Goal: Task Accomplishment & Management: Use online tool/utility

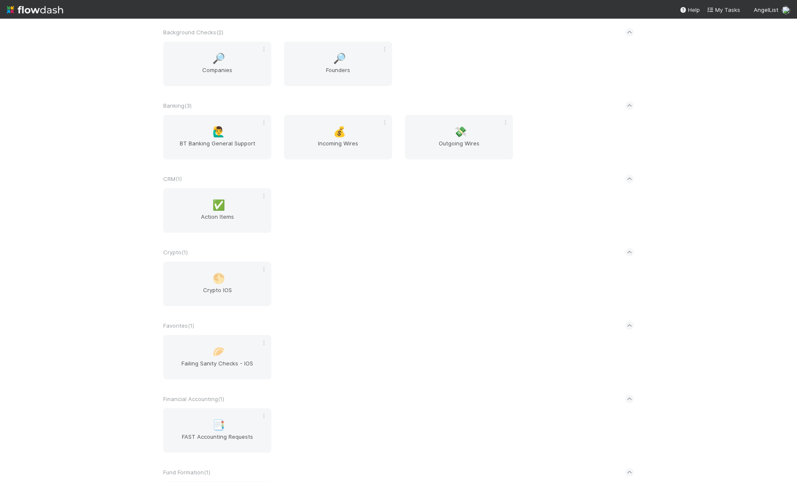
scroll to position [315, 0]
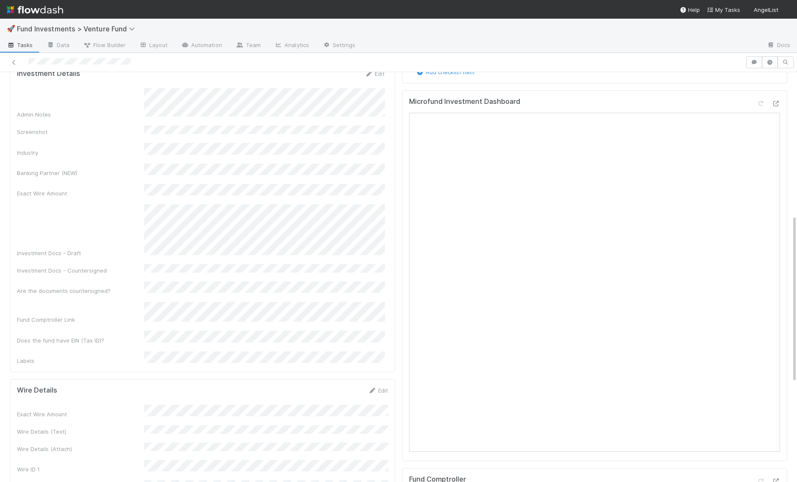
scroll to position [349, 0]
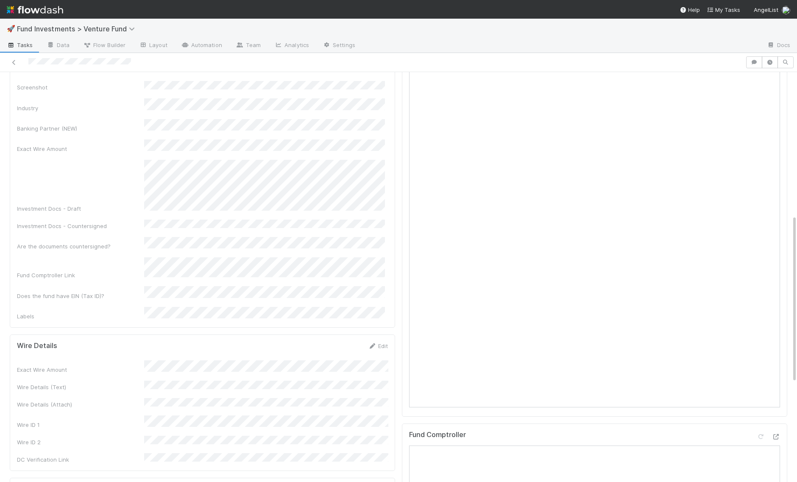
click at [37, 8] on img at bounding box center [35, 10] width 56 height 14
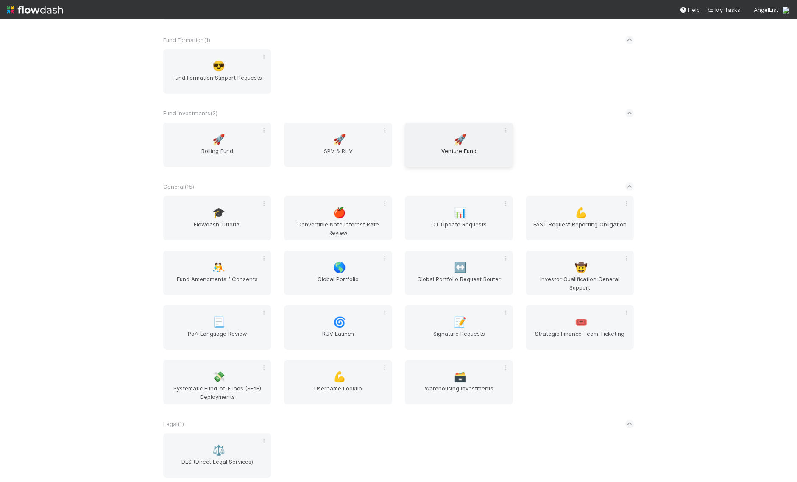
scroll to position [918, 0]
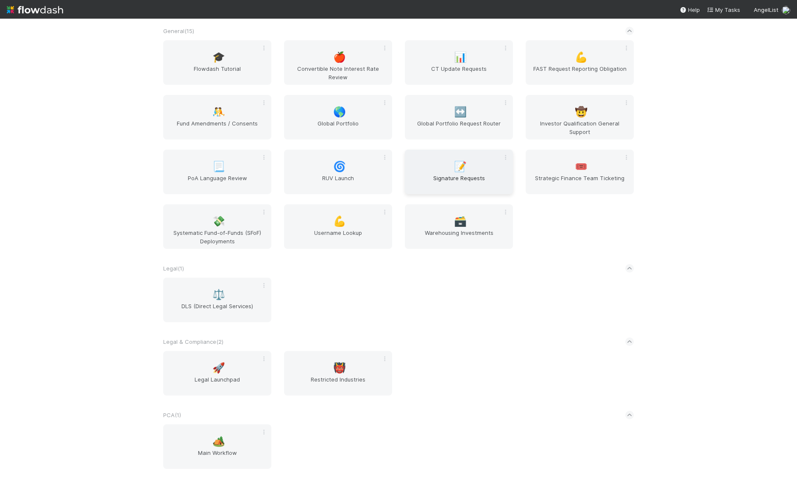
click at [463, 167] on span "📝" at bounding box center [460, 166] width 13 height 11
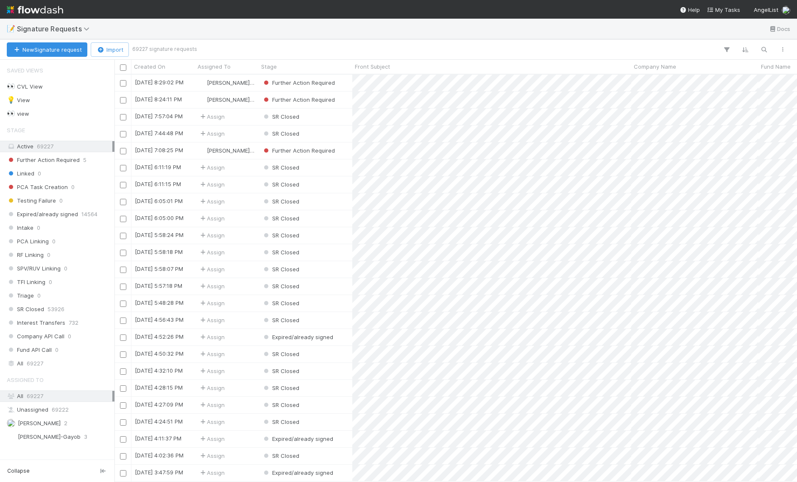
scroll to position [407, 682]
click at [55, 420] on span "Chloe Hammett" at bounding box center [39, 423] width 43 height 7
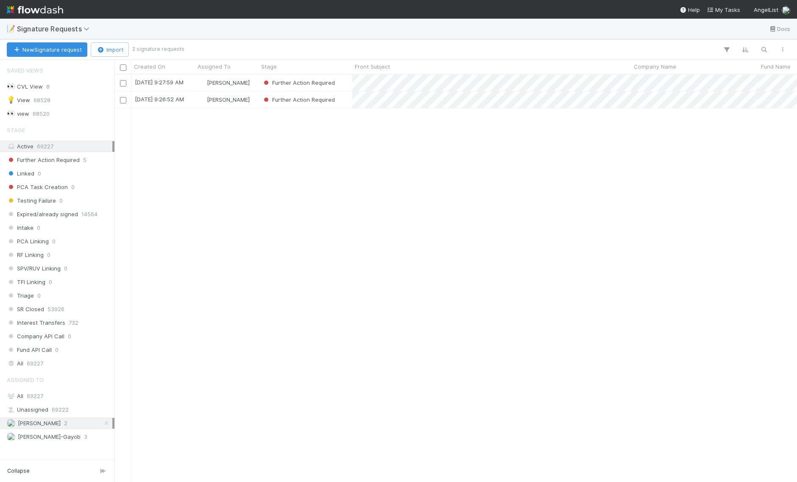
scroll to position [407, 682]
click at [56, 18] on link at bounding box center [35, 9] width 56 height 19
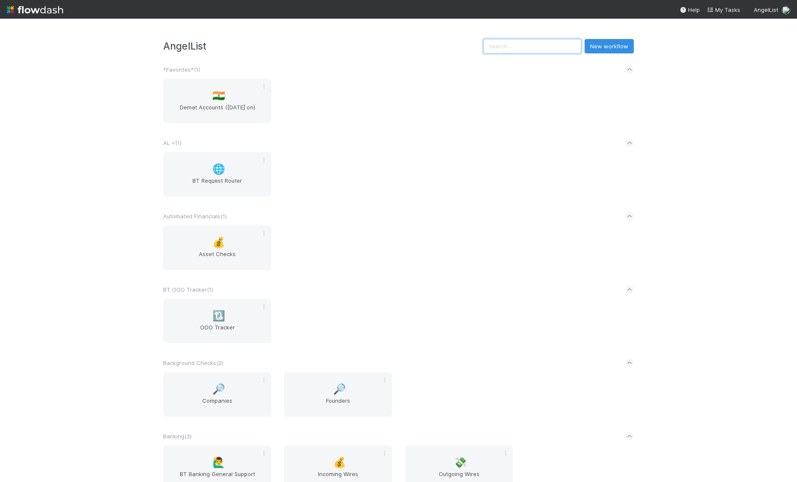
click at [544, 52] on input "text" at bounding box center [532, 46] width 98 height 14
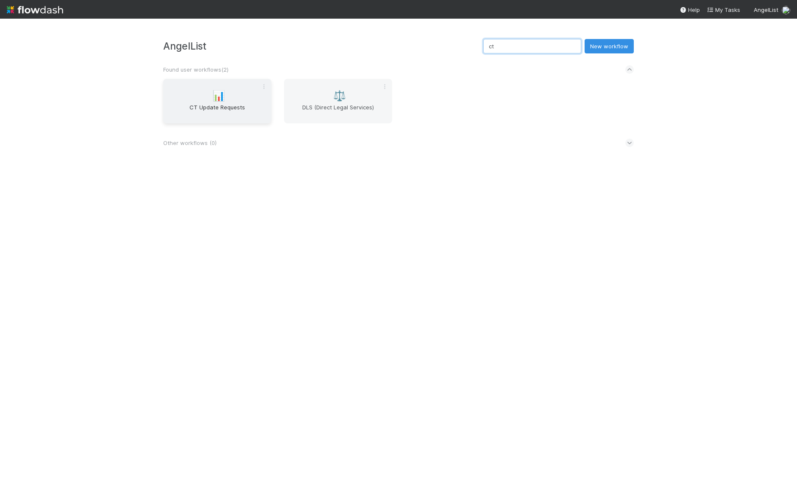
type input "ct"
click at [206, 97] on div "📊 CT Update Requests" at bounding box center [217, 101] width 108 height 44
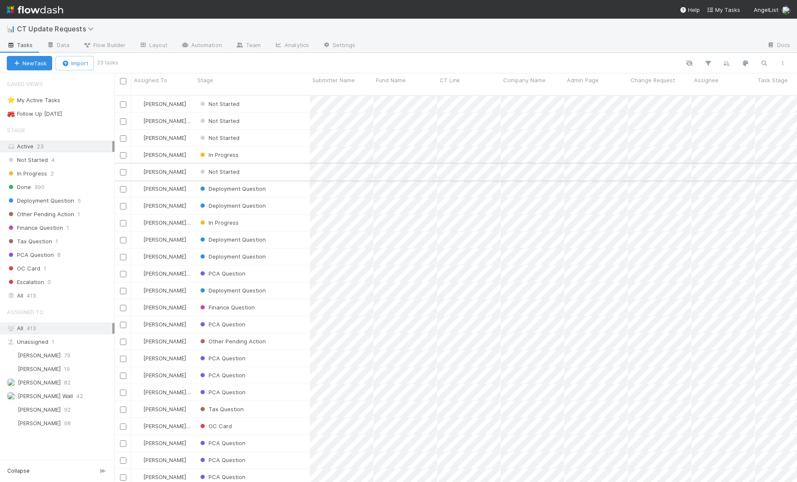
scroll to position [394, 682]
click at [49, 392] on span "Kennedy Wall" at bounding box center [45, 395] width 55 height 7
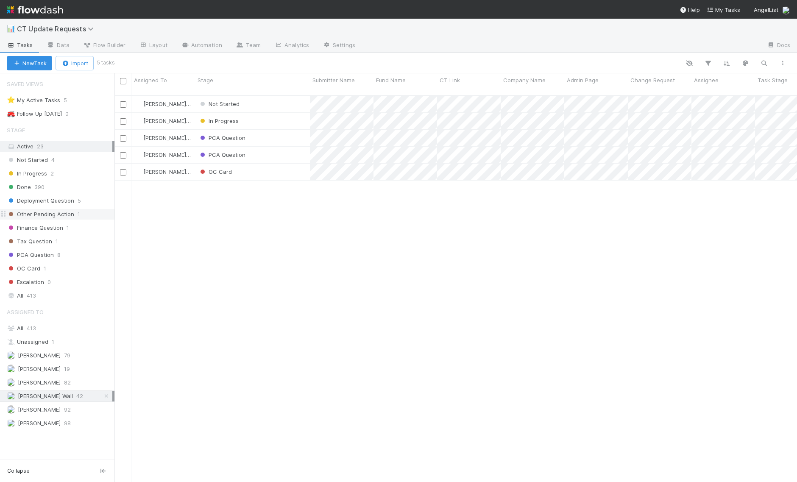
scroll to position [394, 682]
click at [123, 101] on input "checkbox" at bounding box center [123, 104] width 6 height 6
click at [116, 69] on button "Bulk Actions (1)" at bounding box center [125, 63] width 56 height 14
click at [222, 211] on div "Assign to Update data Move to stage Start Delete" at bounding box center [398, 241] width 797 height 482
click at [273, 116] on div "In Progress" at bounding box center [252, 121] width 115 height 17
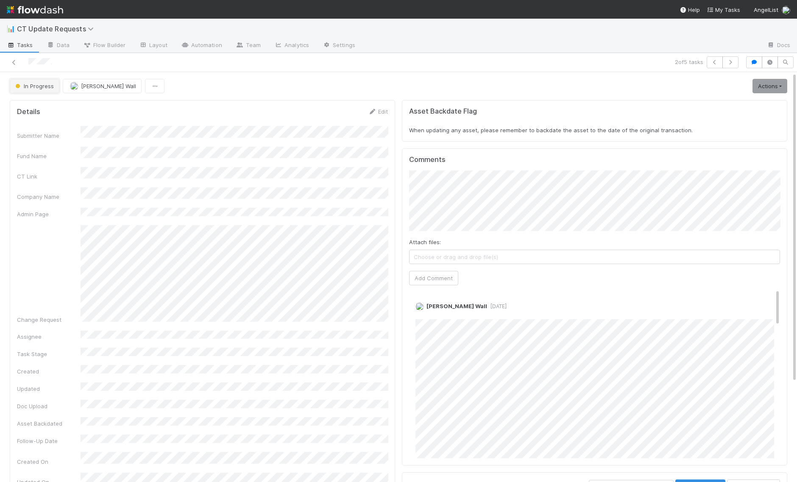
click at [25, 86] on span "In Progress" at bounding box center [34, 86] width 40 height 7
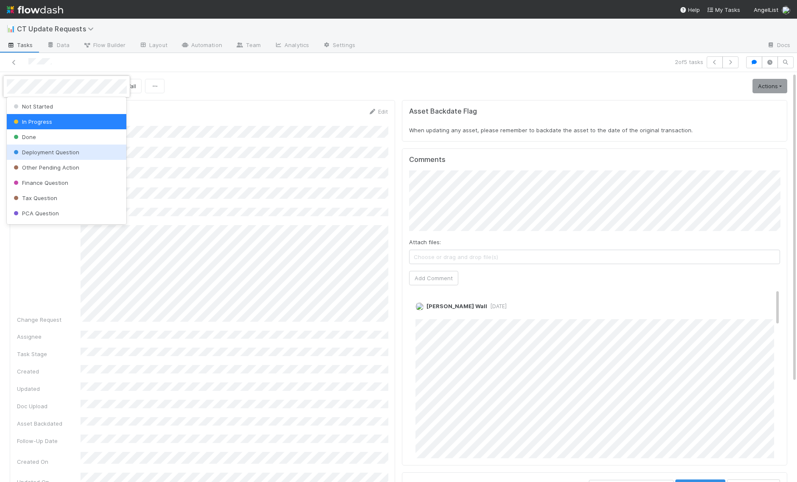
click at [46, 150] on span "Deployment Question" at bounding box center [45, 152] width 67 height 7
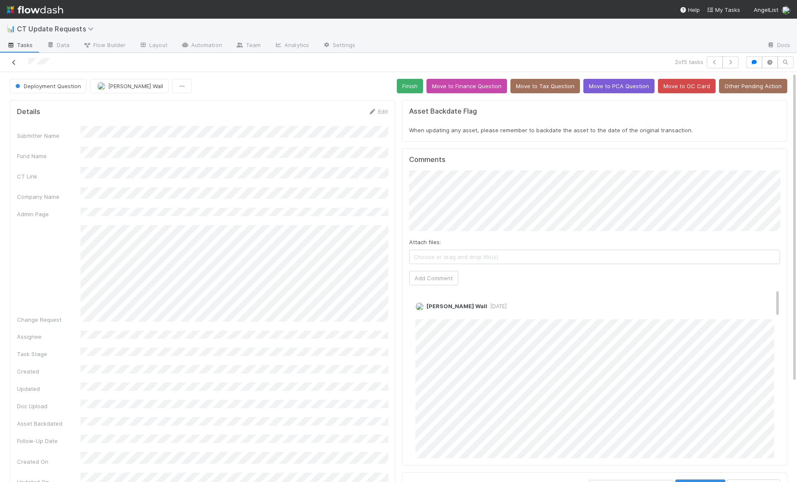
click at [13, 60] on icon at bounding box center [14, 63] width 8 height 6
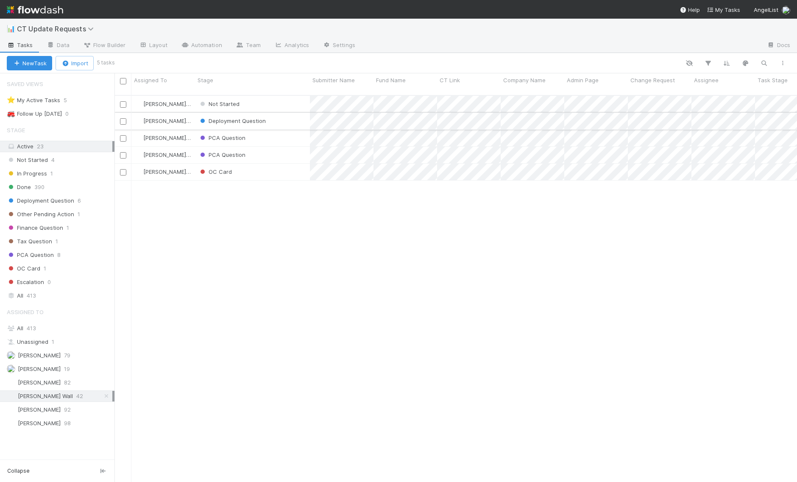
scroll to position [394, 682]
click at [261, 97] on div "Not Started" at bounding box center [252, 104] width 115 height 17
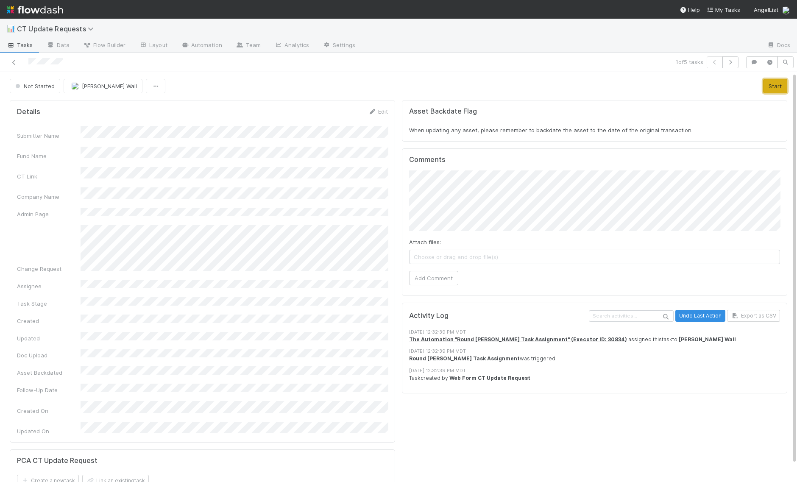
click at [768, 86] on button "Start" at bounding box center [775, 86] width 24 height 14
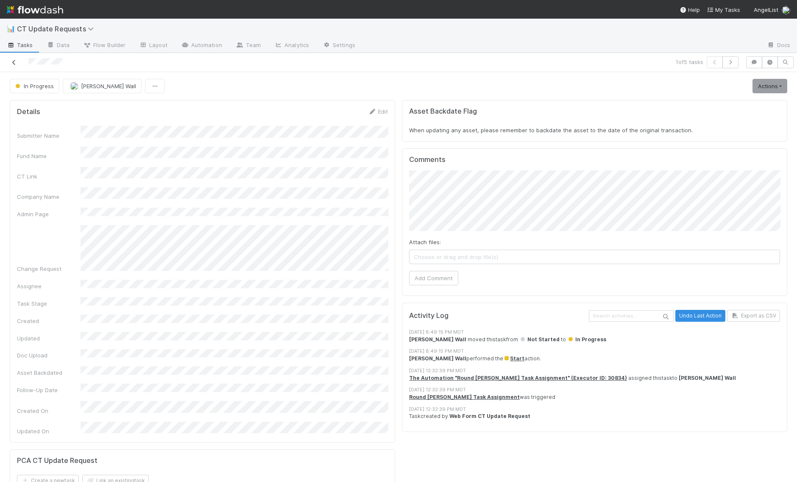
click at [12, 58] on link at bounding box center [14, 62] width 8 height 8
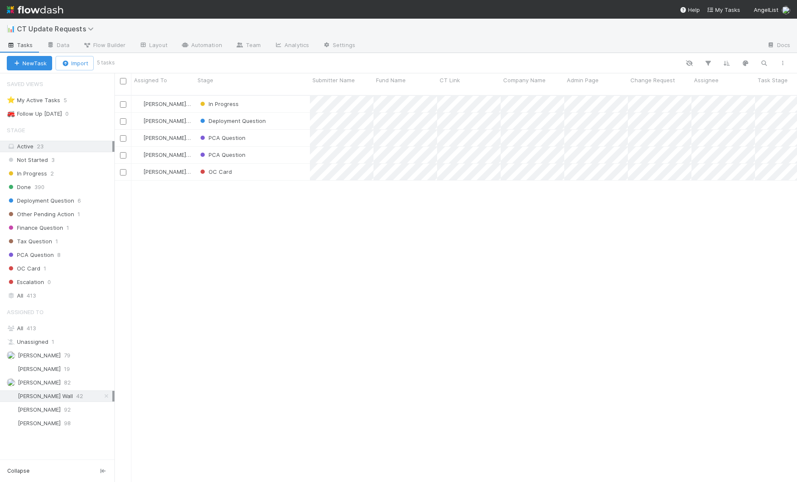
scroll to position [394, 682]
click at [24, 12] on img at bounding box center [35, 10] width 56 height 14
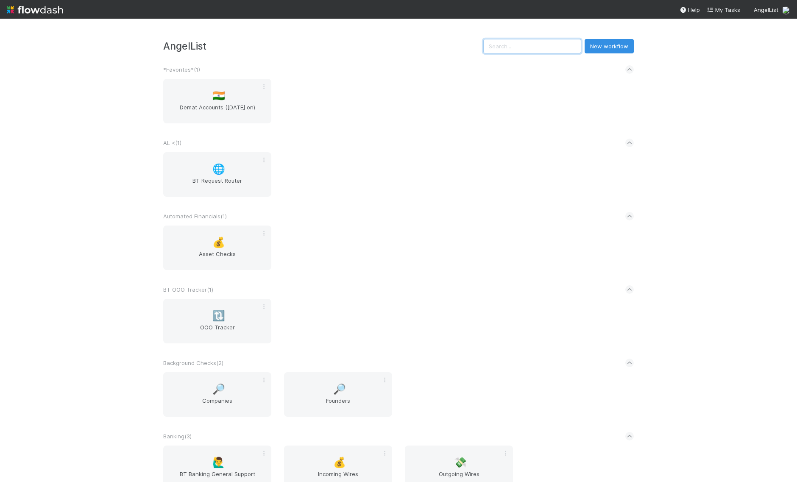
click at [530, 47] on input "text" at bounding box center [532, 46] width 98 height 14
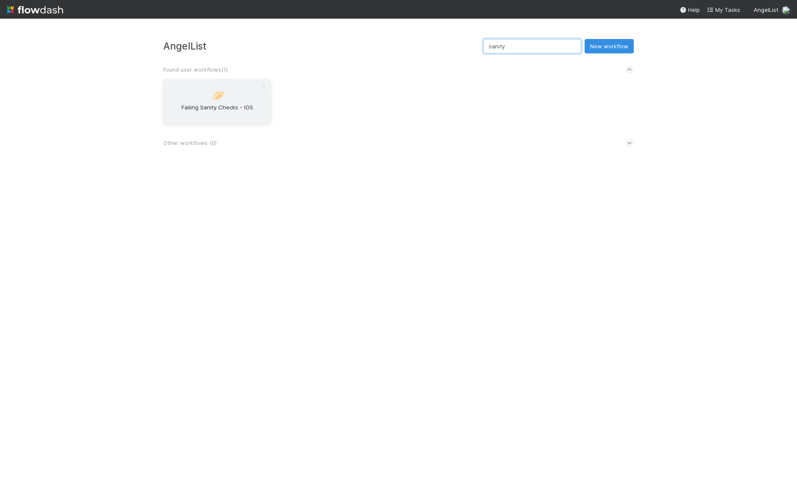
type input "sanity"
click at [225, 102] on div "🥟 Failing Sanity Checks - IOS" at bounding box center [217, 101] width 108 height 44
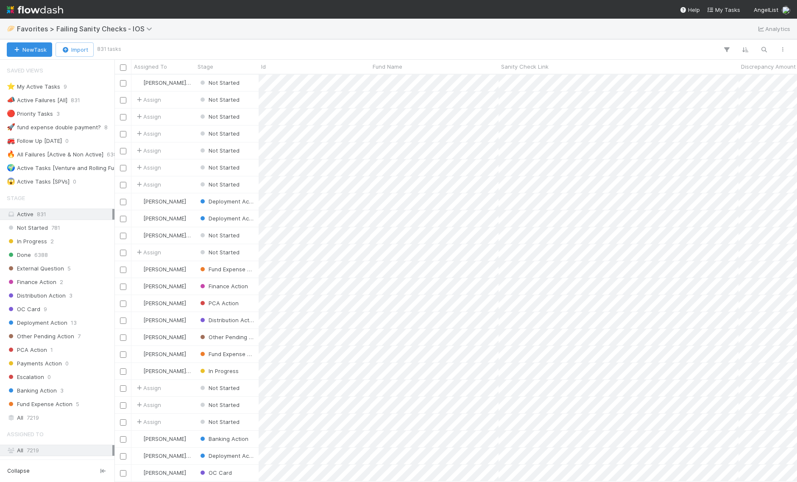
scroll to position [407, 682]
click at [61, 87] on div "⭐ My Active Tasks 9" at bounding box center [60, 86] width 106 height 11
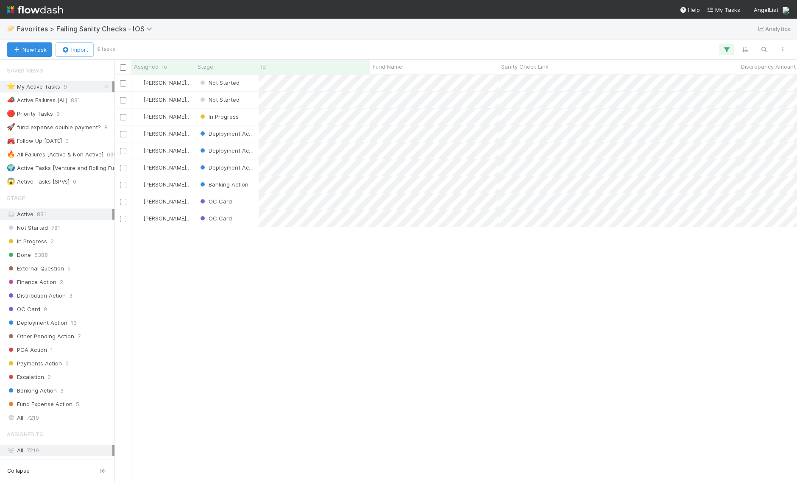
scroll to position [407, 682]
click at [188, 113] on div "Kennedy Wall" at bounding box center [163, 116] width 64 height 17
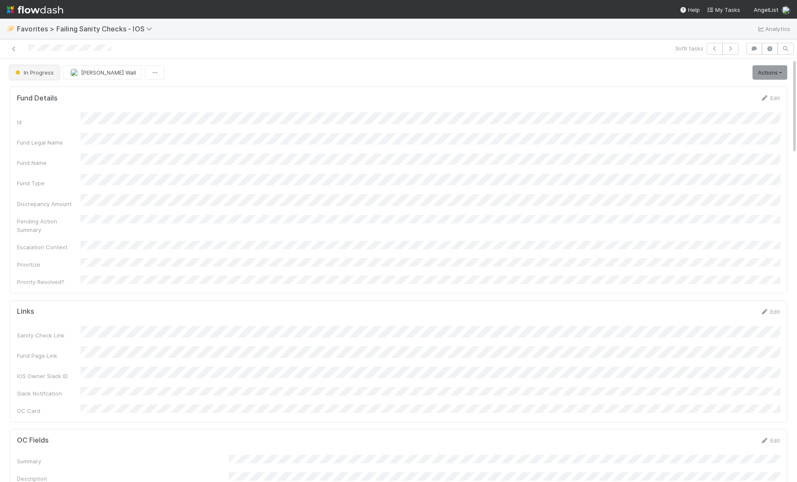
click at [44, 71] on span "In Progress" at bounding box center [34, 72] width 40 height 7
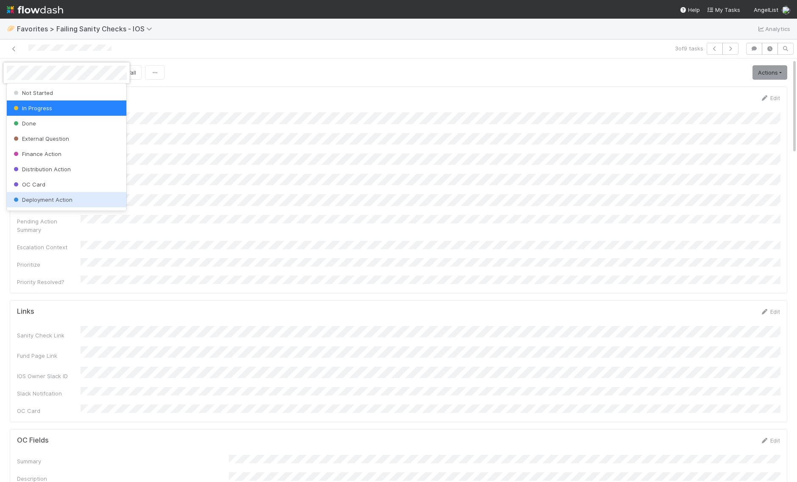
click at [77, 198] on div "Deployment Action" at bounding box center [67, 199] width 120 height 15
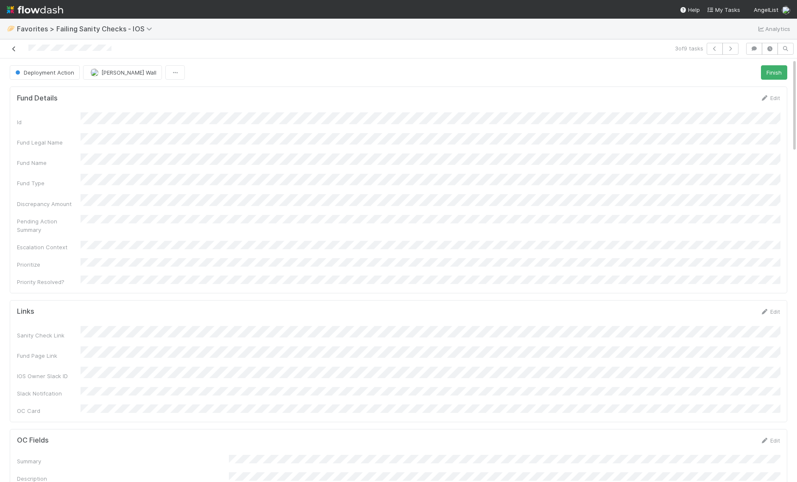
click at [14, 47] on icon at bounding box center [14, 49] width 8 height 6
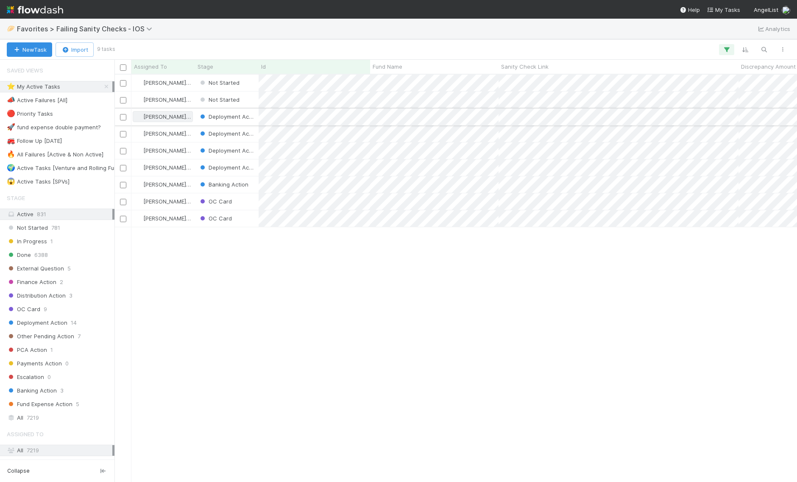
scroll to position [407, 682]
click at [121, 101] on input "checkbox" at bounding box center [123, 100] width 6 height 6
click at [122, 84] on input "checkbox" at bounding box center [123, 83] width 6 height 6
click at [131, 52] on span "Bulk Actions (2)" at bounding box center [126, 49] width 46 height 7
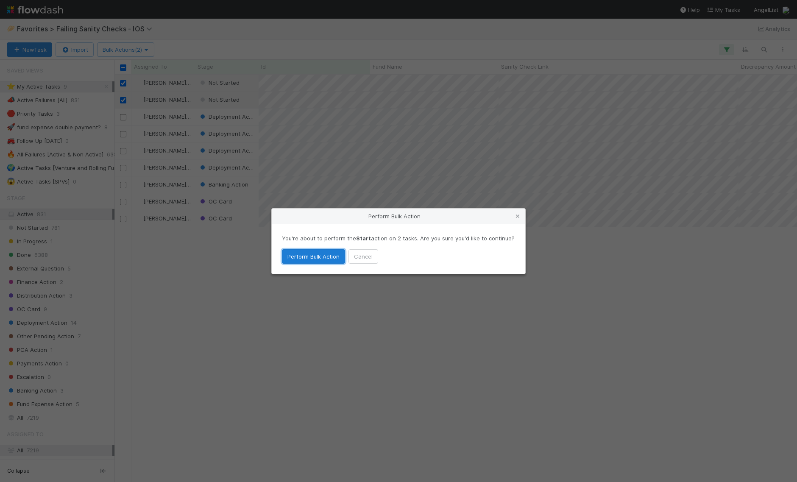
click at [311, 253] on button "Perform Bulk Action" at bounding box center [313, 256] width 63 height 14
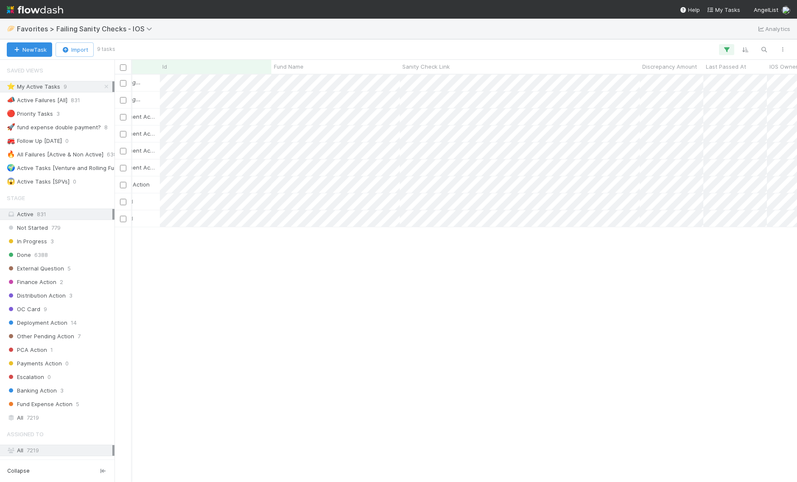
scroll to position [0, 0]
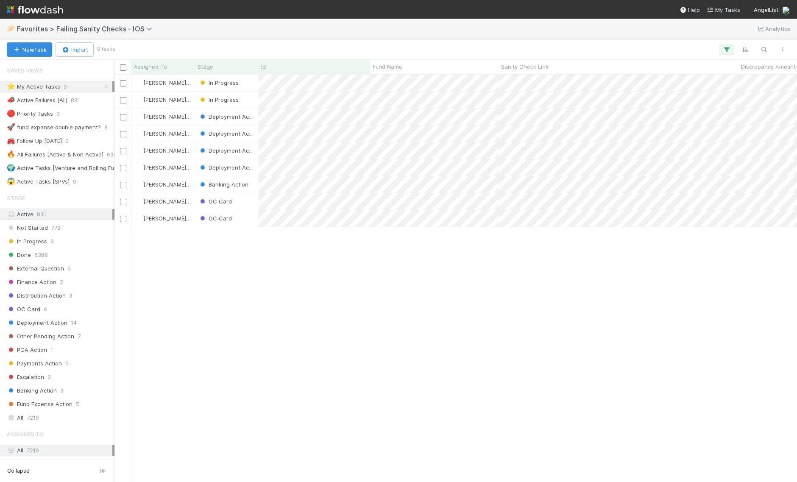
click at [23, 11] on img at bounding box center [35, 10] width 56 height 14
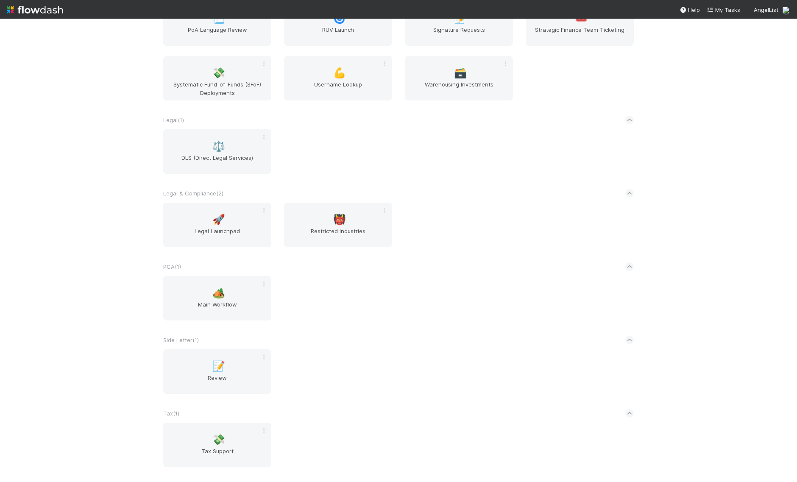
scroll to position [1080, 0]
